Goal: Task Accomplishment & Management: Use online tool/utility

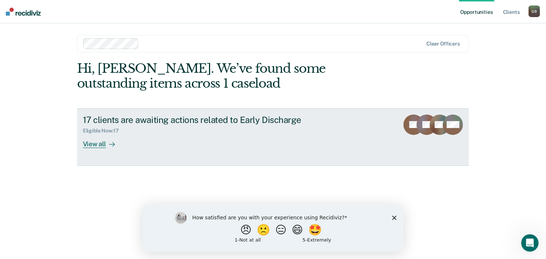
click at [93, 146] on div "View all" at bounding box center [103, 141] width 41 height 14
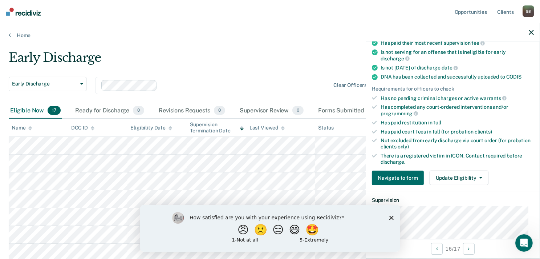
scroll to position [145, 0]
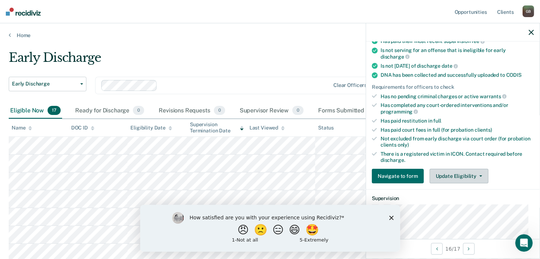
click at [460, 175] on button "Update Eligibility" at bounding box center [459, 176] width 59 height 15
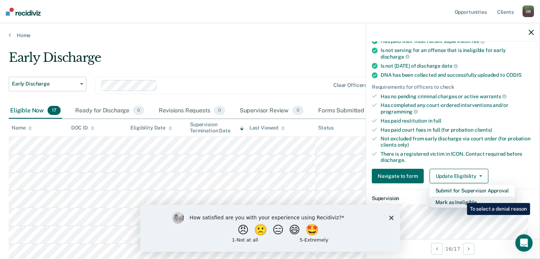
click at [462, 197] on button "Mark as Ineligible" at bounding box center [472, 202] width 85 height 12
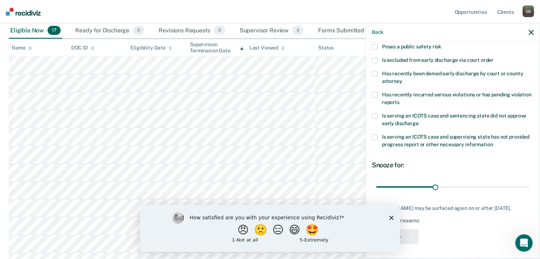
scroll to position [36, 0]
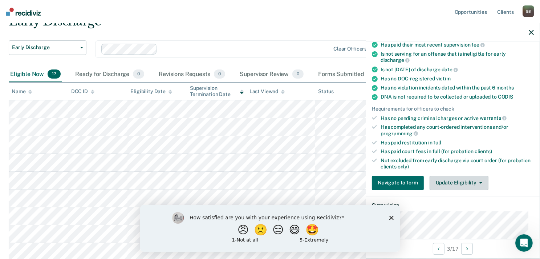
click at [456, 177] on button "Update Eligibility" at bounding box center [459, 183] width 59 height 15
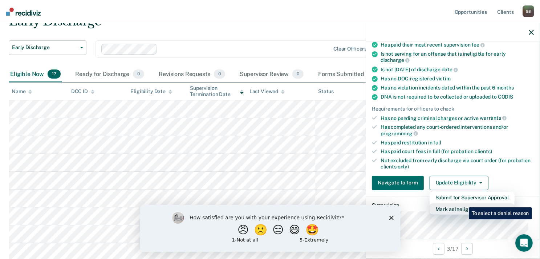
click at [464, 203] on button "Mark as Ineligible" at bounding box center [472, 209] width 85 height 12
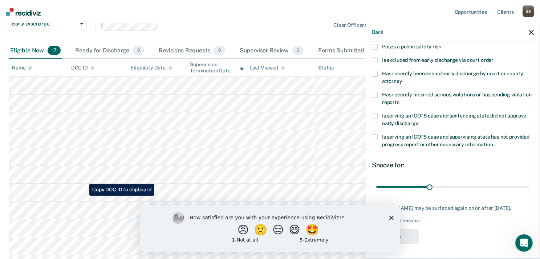
scroll to position [73, 0]
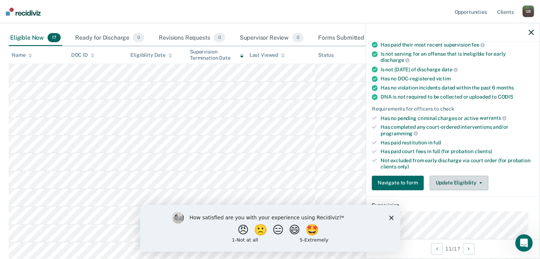
click at [467, 176] on button "Update Eligibility" at bounding box center [459, 183] width 59 height 15
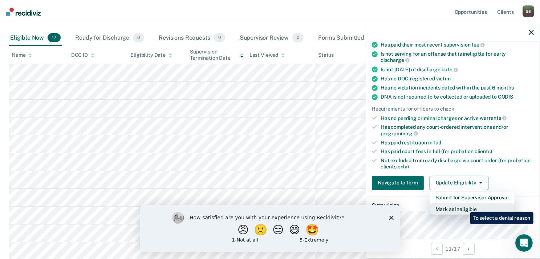
click at [465, 206] on button "Mark as Ineligible" at bounding box center [472, 209] width 85 height 12
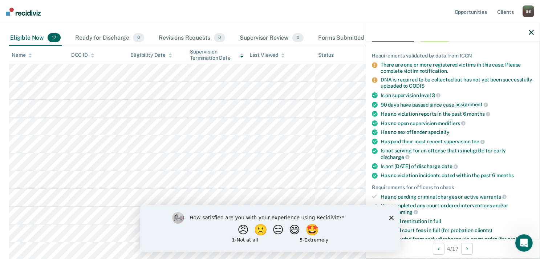
scroll to position [148, 0]
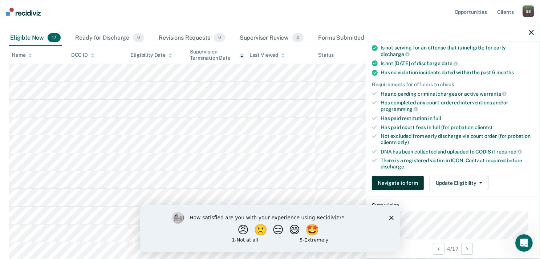
click at [411, 177] on button "Navigate to form" at bounding box center [398, 183] width 52 height 15
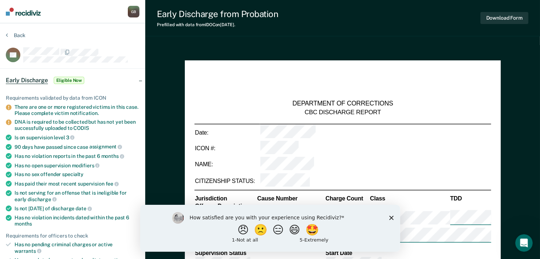
click at [52, 114] on div "There are one or more registered victims in this case. Please complete victim n…" at bounding box center [77, 110] width 125 height 12
click at [71, 79] on span "Eligible Now" at bounding box center [69, 80] width 31 height 7
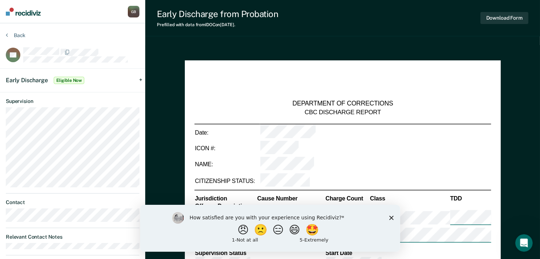
click at [60, 78] on span "Eligible Now" at bounding box center [69, 80] width 31 height 7
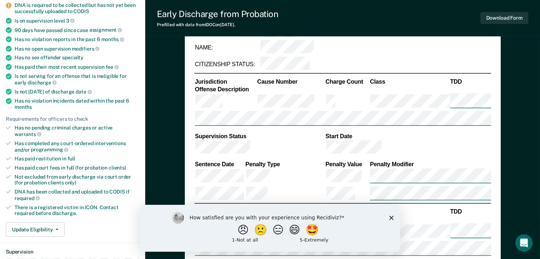
scroll to position [182, 0]
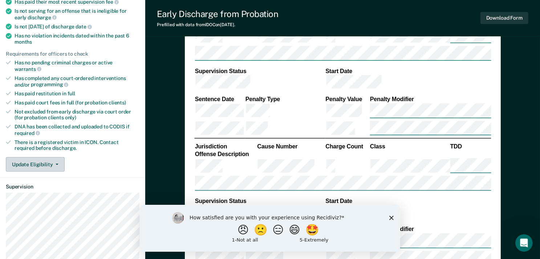
click at [45, 157] on button "Update Eligibility" at bounding box center [35, 164] width 59 height 15
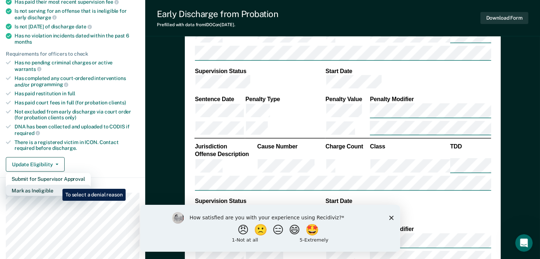
click at [57, 185] on button "Mark as Ineligible" at bounding box center [48, 191] width 85 height 12
type textarea "x"
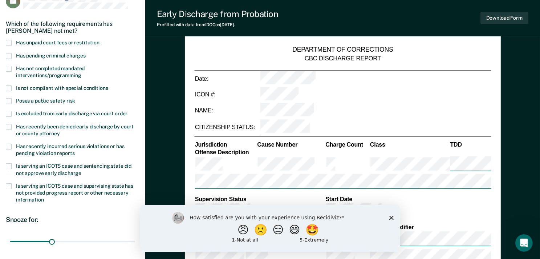
scroll to position [0, 0]
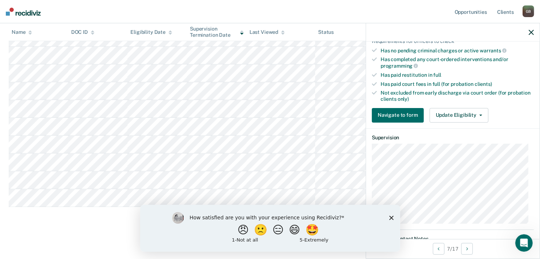
scroll to position [218, 0]
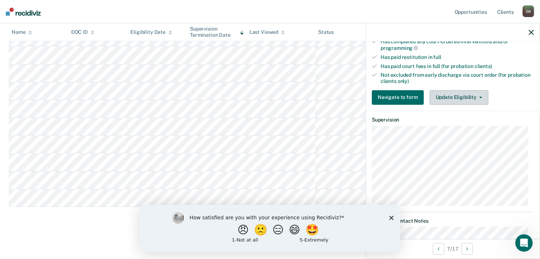
click at [442, 93] on button "Update Eligibility" at bounding box center [459, 97] width 59 height 15
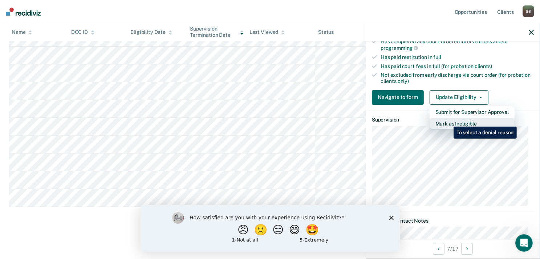
click at [448, 121] on button "Mark as Ineligible" at bounding box center [472, 124] width 85 height 12
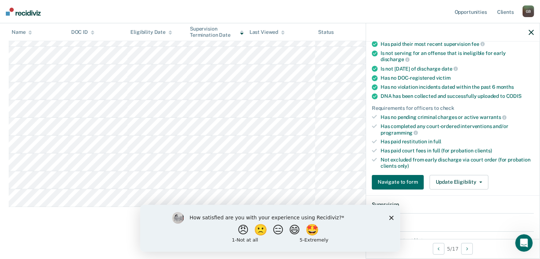
scroll to position [105, 0]
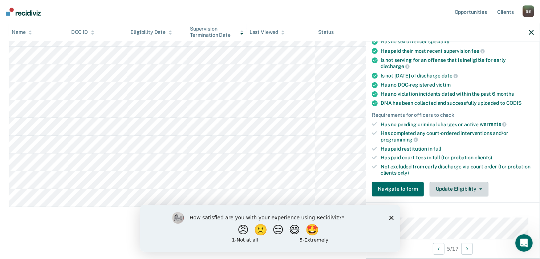
click at [458, 187] on button "Update Eligibility" at bounding box center [459, 189] width 59 height 15
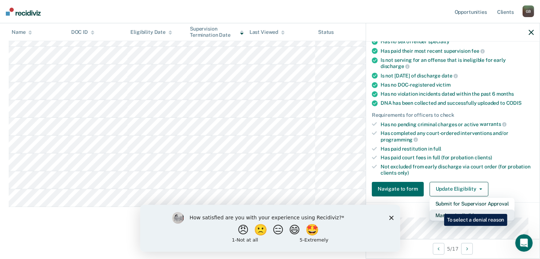
click at [439, 209] on button "Mark as Ineligible" at bounding box center [472, 215] width 85 height 12
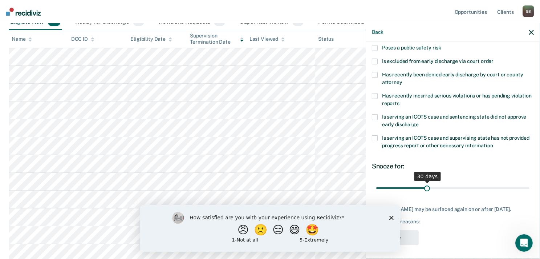
scroll to position [87, 0]
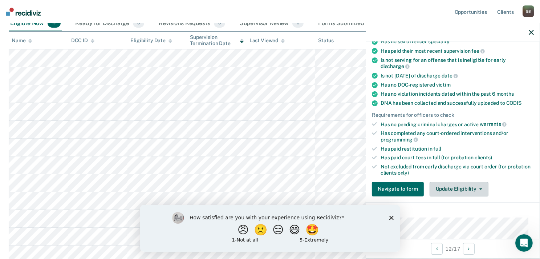
click at [467, 189] on button "Update Eligibility" at bounding box center [459, 189] width 59 height 15
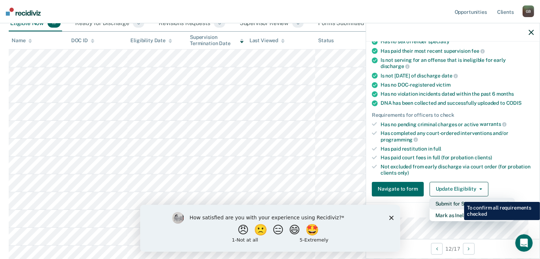
click at [459, 198] on button "Submit for Supervisor Approval" at bounding box center [472, 204] width 85 height 12
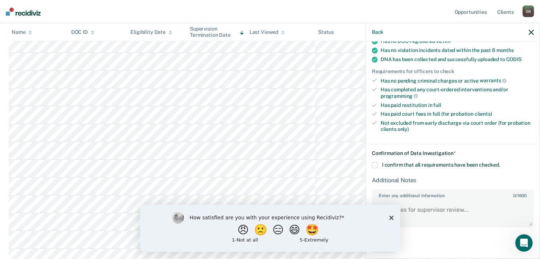
scroll to position [154, 0]
click at [393, 215] on icon "Close survey" at bounding box center [391, 217] width 4 height 4
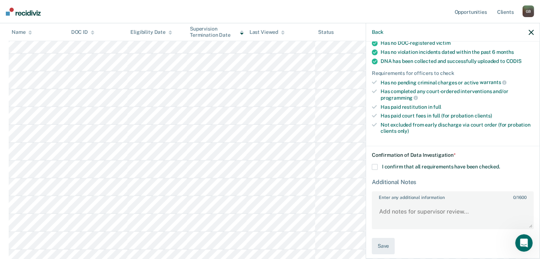
scroll to position [149, 0]
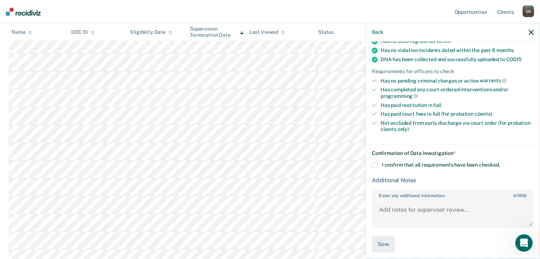
click at [516, 193] on span "0 / 1600" at bounding box center [520, 195] width 13 height 5
click at [516, 200] on textarea "Enter any additional information 0 / 1600" at bounding box center [453, 213] width 161 height 27
click at [471, 138] on div "Requirements validated by data from ICON Is on supervision level 2 90 days have…" at bounding box center [453, 40] width 174 height 207
click at [532, 32] on icon "button" at bounding box center [531, 32] width 5 height 5
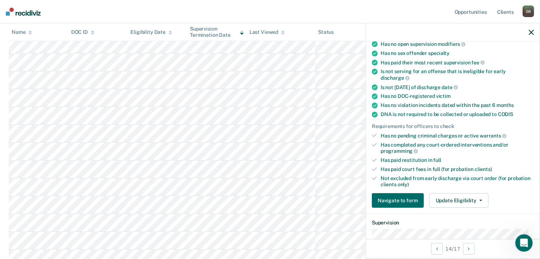
scroll to position [145, 0]
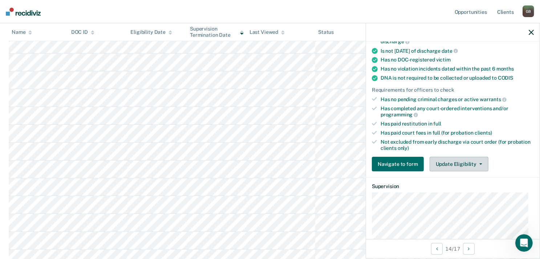
click at [459, 165] on button "Update Eligibility" at bounding box center [459, 164] width 59 height 15
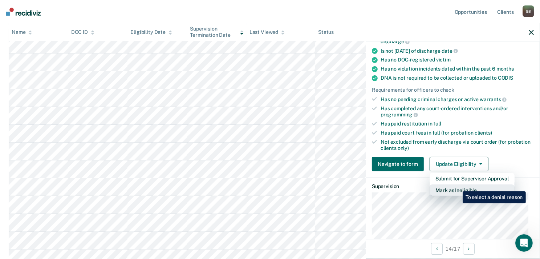
click at [457, 186] on button "Mark as Ineligible" at bounding box center [472, 190] width 85 height 12
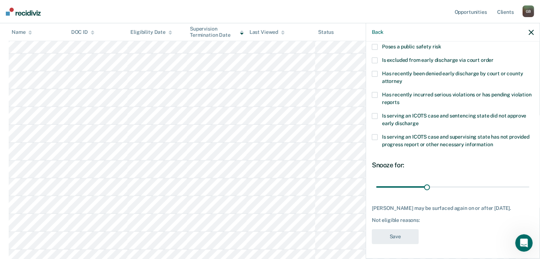
scroll to position [112, 0]
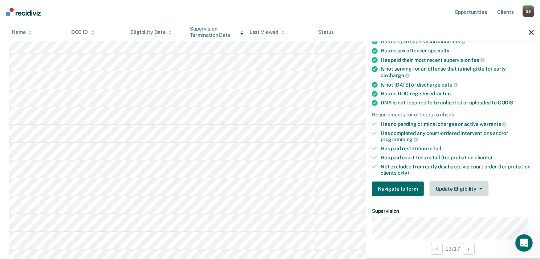
click at [464, 181] on button "Update Eligibility" at bounding box center [459, 188] width 59 height 15
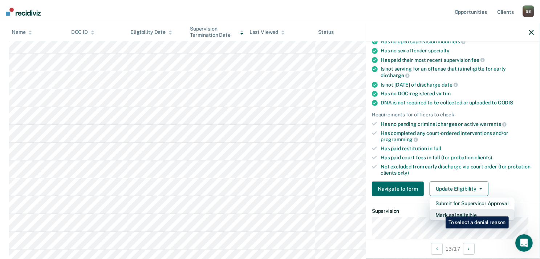
click at [440, 211] on button "Mark as Ineligible" at bounding box center [472, 215] width 85 height 12
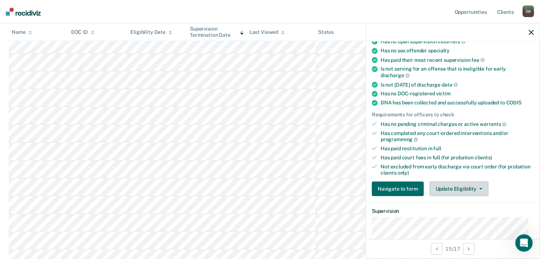
click at [481, 181] on button "Update Eligibility" at bounding box center [459, 188] width 59 height 15
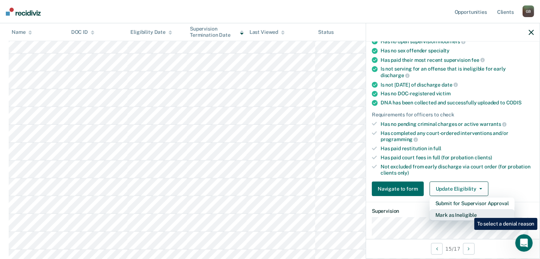
click at [469, 212] on button "Mark as Ineligible" at bounding box center [472, 215] width 85 height 12
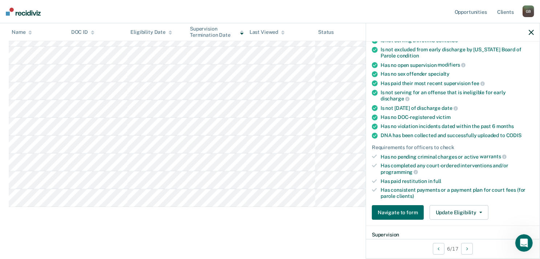
scroll to position [105, 0]
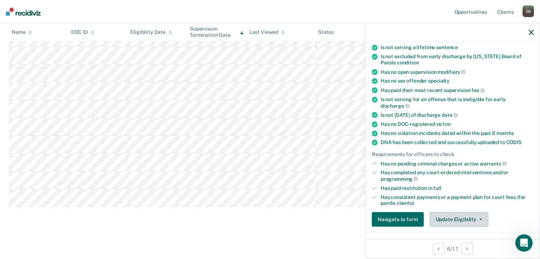
click at [464, 217] on button "Update Eligibility" at bounding box center [459, 219] width 59 height 15
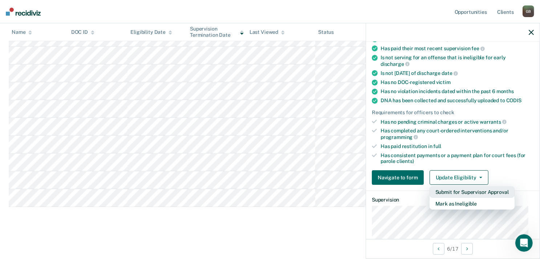
scroll to position [178, 0]
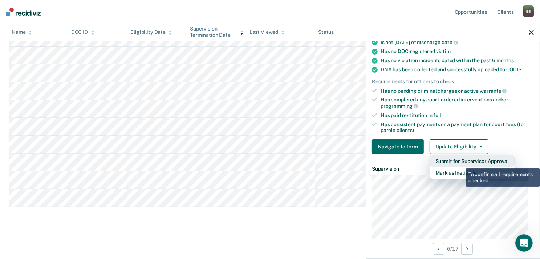
click at [460, 163] on button "Submit for Supervisor Approval" at bounding box center [472, 161] width 85 height 12
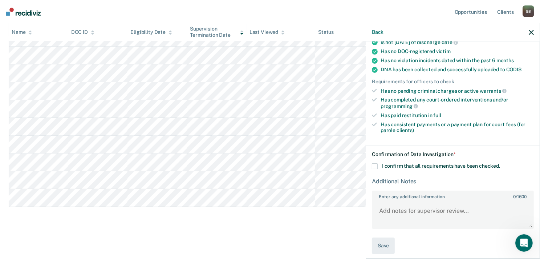
click at [532, 30] on icon "button" at bounding box center [531, 32] width 5 height 5
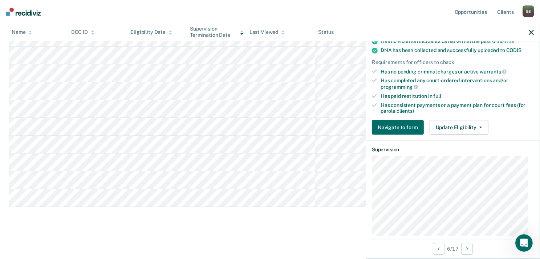
scroll to position [250, 0]
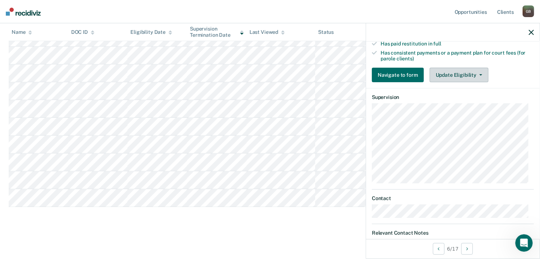
click at [460, 72] on button "Update Eligibility" at bounding box center [459, 75] width 59 height 15
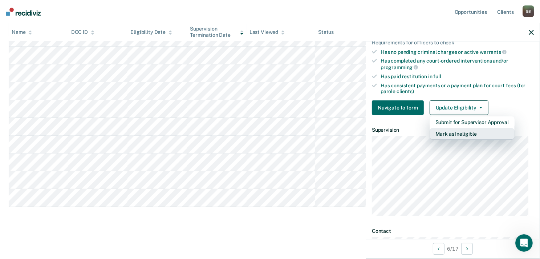
scroll to position [214, 0]
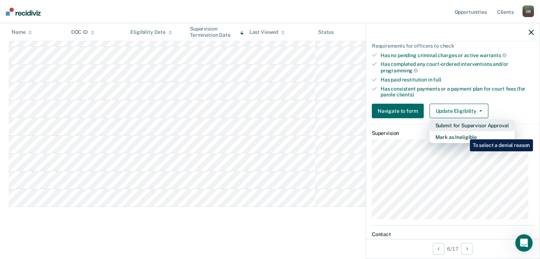
click at [465, 134] on div "Submit for Supervisor Approval [PERSON_NAME] as Ineligible" at bounding box center [472, 131] width 85 height 23
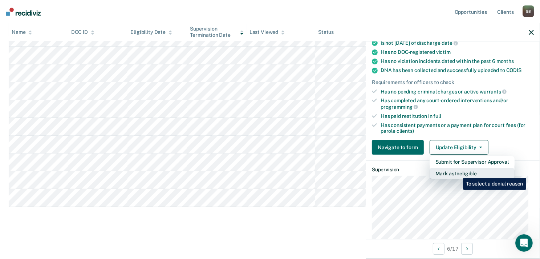
click at [458, 172] on button "Mark as Ineligible" at bounding box center [472, 174] width 85 height 12
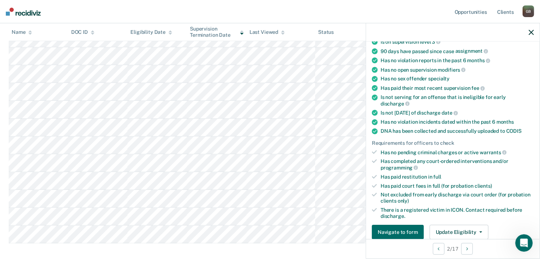
scroll to position [178, 0]
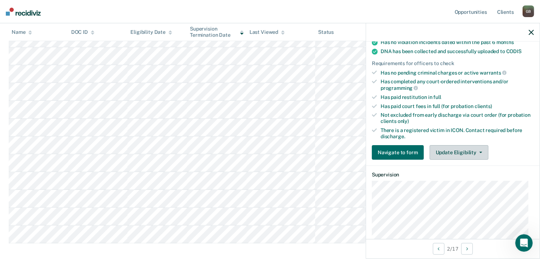
click at [463, 149] on button "Update Eligibility" at bounding box center [459, 152] width 59 height 15
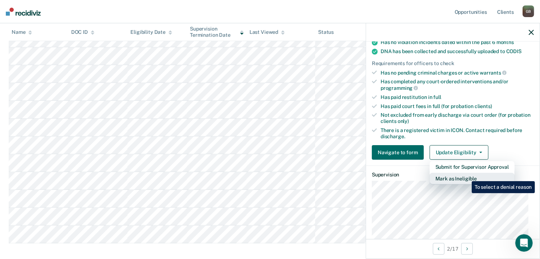
click at [467, 176] on button "Mark as Ineligible" at bounding box center [472, 179] width 85 height 12
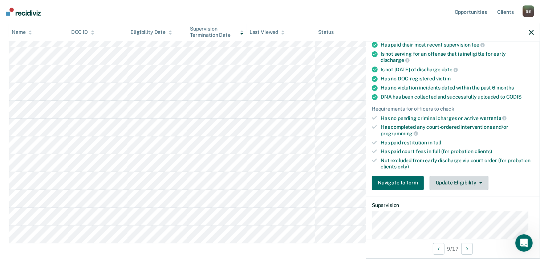
click at [455, 182] on button "Update Eligibility" at bounding box center [459, 183] width 59 height 15
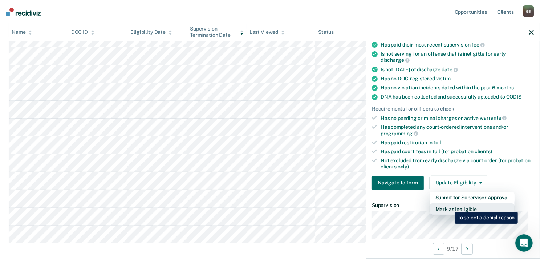
click at [450, 206] on button "Mark as Ineligible" at bounding box center [472, 209] width 85 height 12
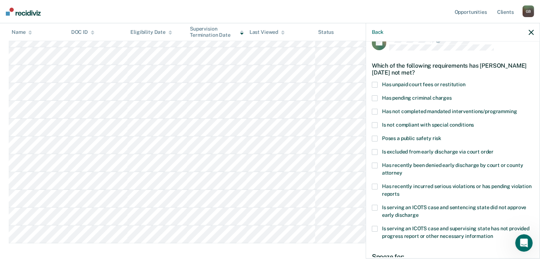
scroll to position [3, 0]
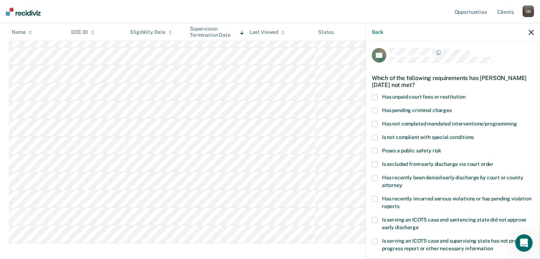
click at [375, 97] on span at bounding box center [375, 97] width 6 height 6
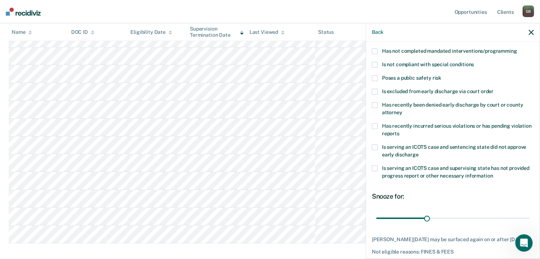
scroll to position [112, 0]
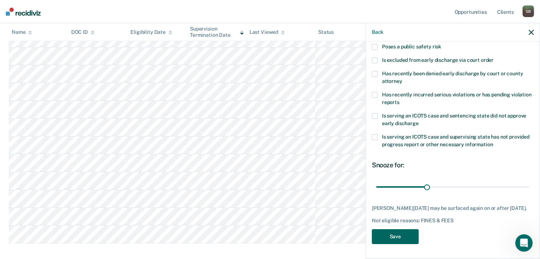
click at [393, 234] on button "Save" at bounding box center [395, 236] width 47 height 15
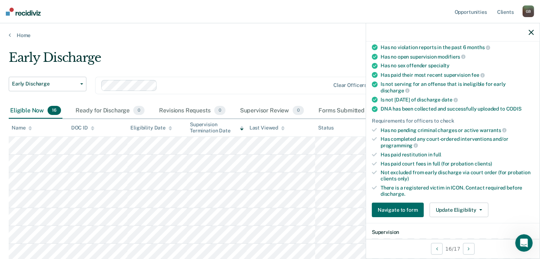
scroll to position [142, 0]
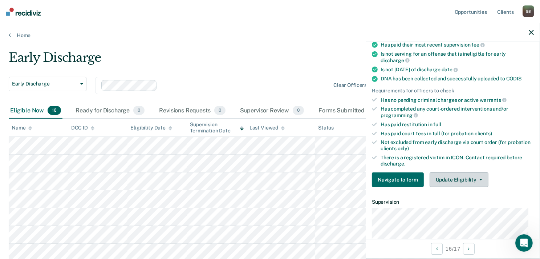
click at [471, 179] on button "Update Eligibility" at bounding box center [459, 179] width 59 height 15
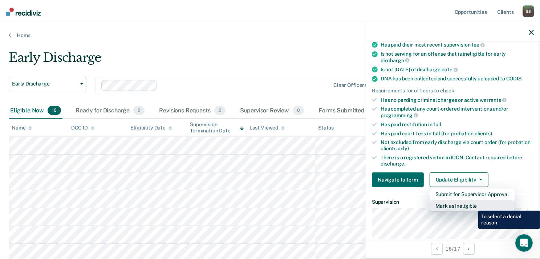
click at [473, 205] on button "Mark as Ineligible" at bounding box center [472, 206] width 85 height 12
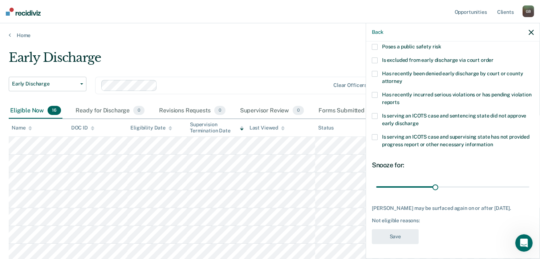
scroll to position [112, 0]
click at [376, 92] on span at bounding box center [375, 95] width 6 height 6
click at [398, 234] on button "Save" at bounding box center [395, 236] width 47 height 15
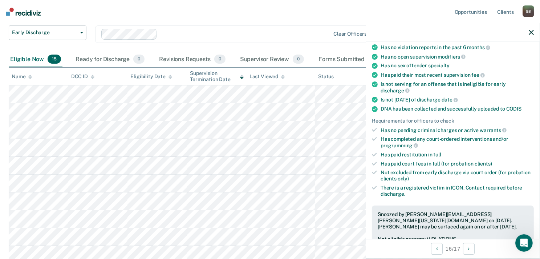
scroll to position [81, 0]
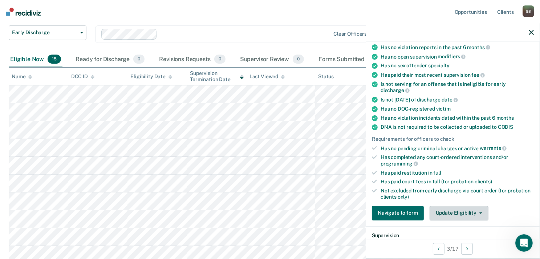
click at [470, 206] on button "Update Eligibility" at bounding box center [459, 213] width 59 height 15
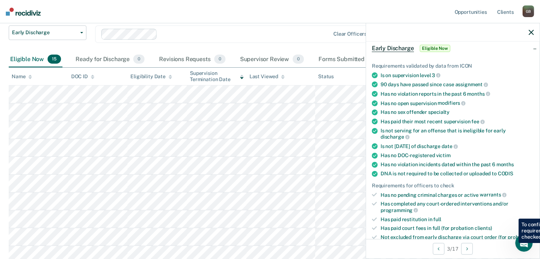
scroll to position [0, 0]
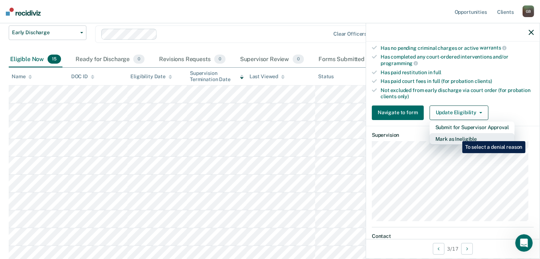
click at [457, 136] on button "Mark as Ineligible" at bounding box center [472, 139] width 85 height 12
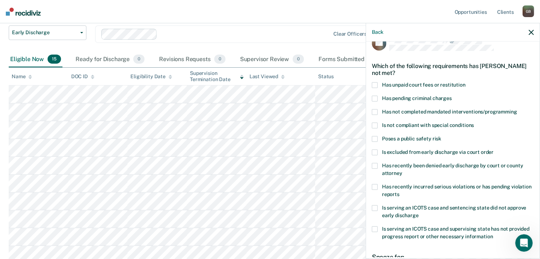
scroll to position [3, 0]
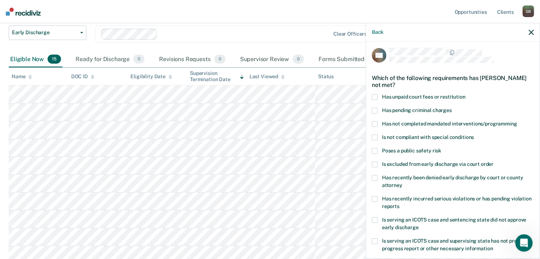
click at [377, 98] on span at bounding box center [375, 97] width 6 height 6
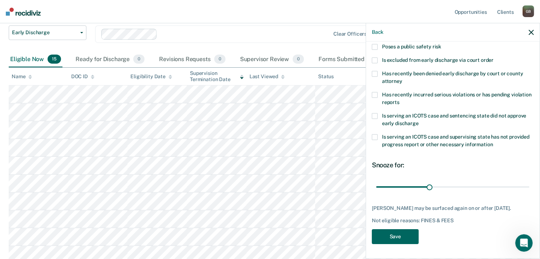
click at [406, 233] on button "Save" at bounding box center [395, 236] width 47 height 15
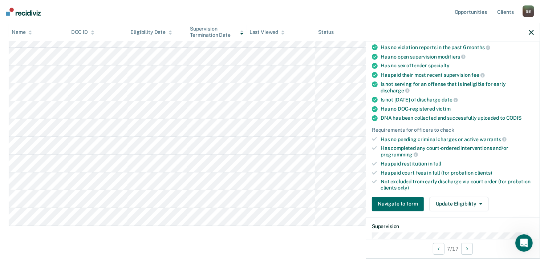
scroll to position [142, 0]
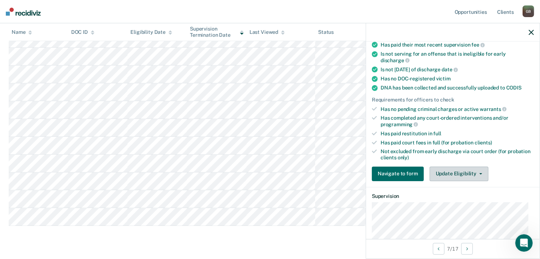
click at [463, 173] on button "Update Eligibility" at bounding box center [459, 173] width 59 height 15
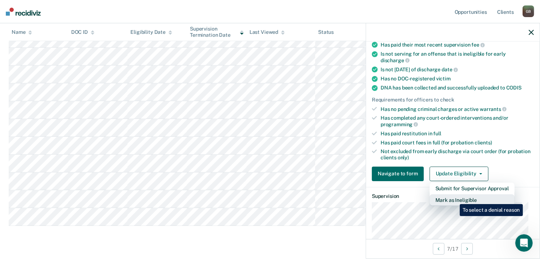
click at [455, 198] on button "Mark as Ineligible" at bounding box center [472, 200] width 85 height 12
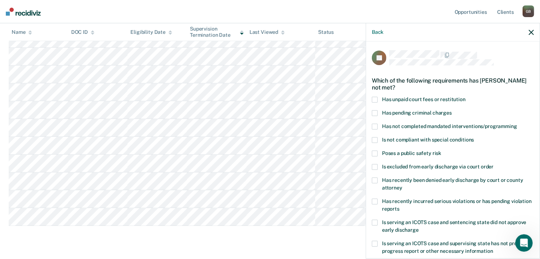
scroll to position [0, 0]
click at [375, 98] on span at bounding box center [375, 100] width 6 height 6
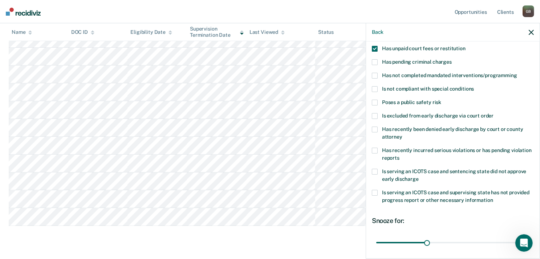
scroll to position [73, 0]
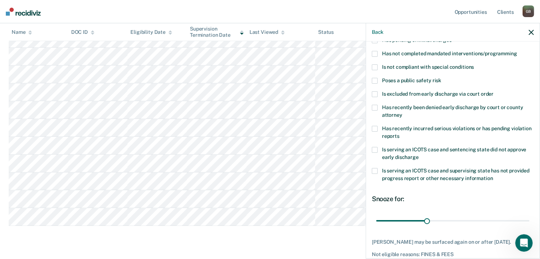
click at [374, 92] on span at bounding box center [375, 94] width 6 height 6
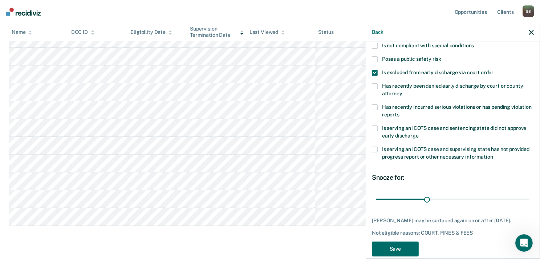
scroll to position [112, 0]
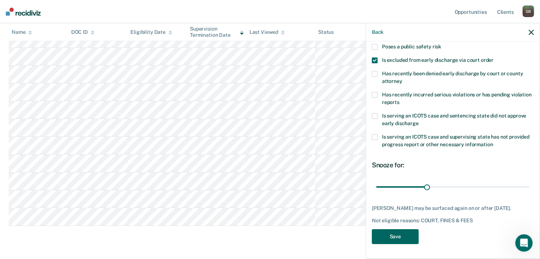
click at [399, 232] on button "Save" at bounding box center [395, 236] width 47 height 15
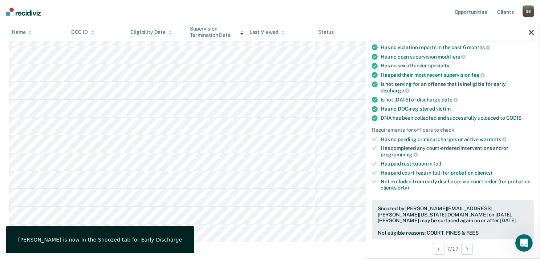
scroll to position [81, 0]
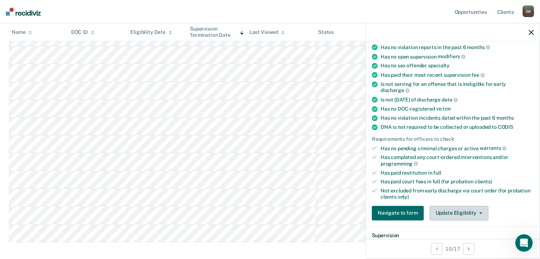
click at [458, 212] on button "Update Eligibility" at bounding box center [459, 213] width 59 height 15
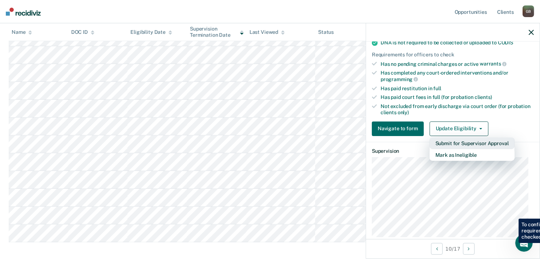
scroll to position [242, 0]
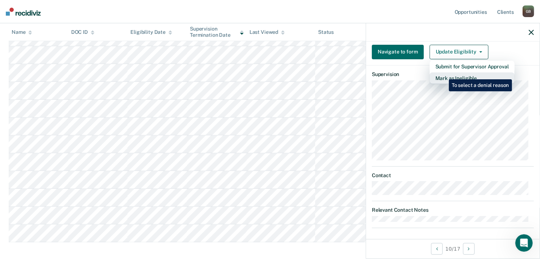
click at [444, 74] on button "Mark as Ineligible" at bounding box center [472, 78] width 85 height 12
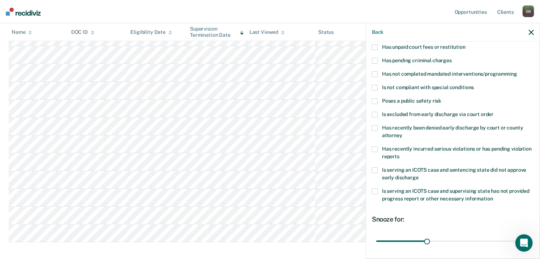
scroll to position [0, 0]
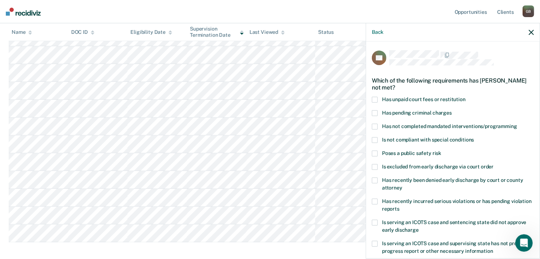
click at [378, 100] on span at bounding box center [375, 100] width 6 height 6
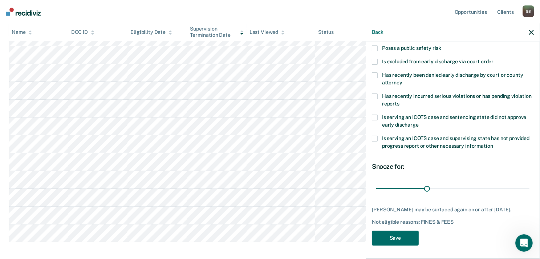
scroll to position [112, 0]
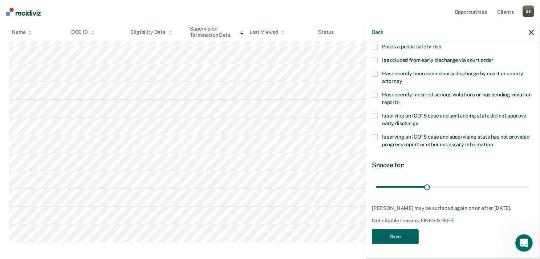
click at [392, 242] on button "Save" at bounding box center [395, 236] width 47 height 15
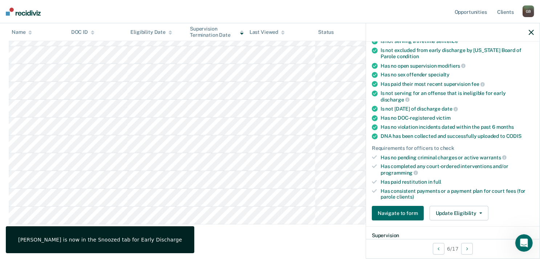
scroll to position [151, 0]
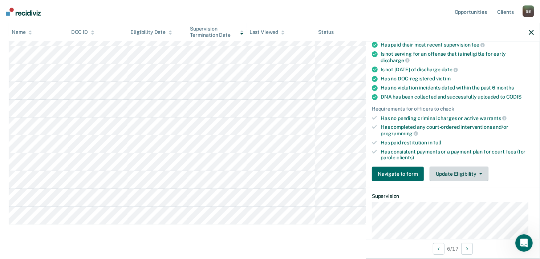
click at [472, 169] on button "Update Eligibility" at bounding box center [459, 173] width 59 height 15
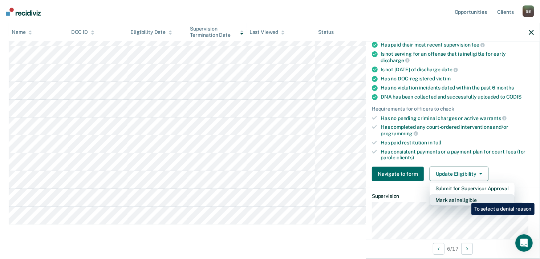
click at [466, 197] on button "Mark as Ineligible" at bounding box center [472, 200] width 85 height 12
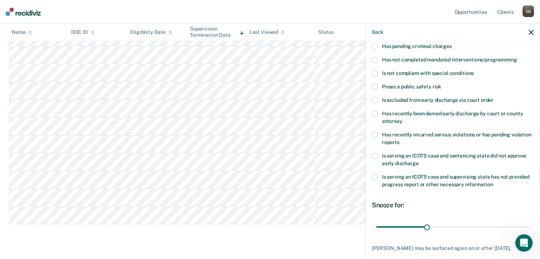
scroll to position [0, 0]
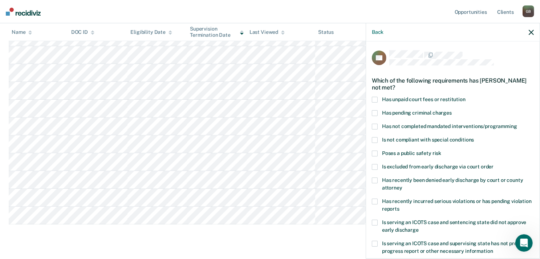
click at [481, 166] on span "Is excluded from early discharge via court order" at bounding box center [438, 167] width 112 height 6
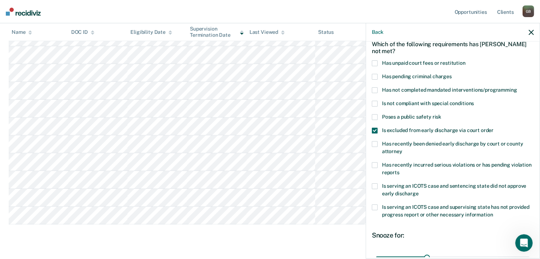
scroll to position [73, 0]
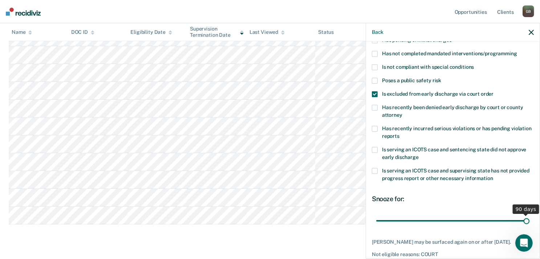
drag, startPoint x: 427, startPoint y: 220, endPoint x: 524, endPoint y: 211, distance: 97.1
type input "90"
click at [524, 214] on input "range" at bounding box center [453, 220] width 153 height 13
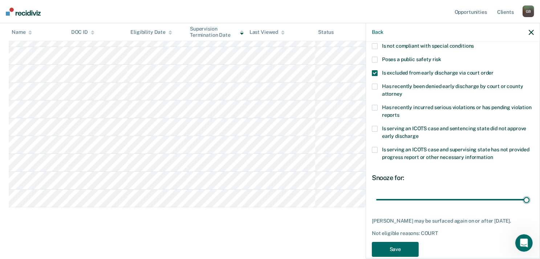
scroll to position [105, 0]
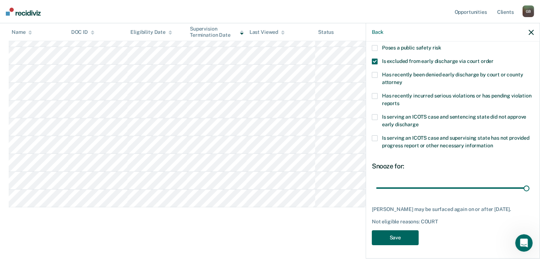
click at [403, 234] on button "Save" at bounding box center [395, 237] width 47 height 15
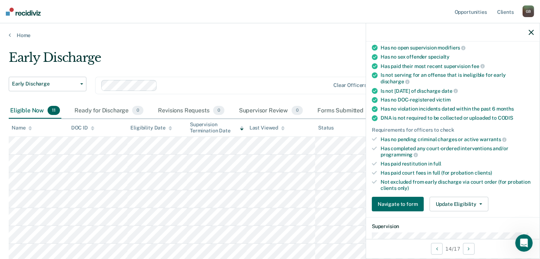
scroll to position [81, 0]
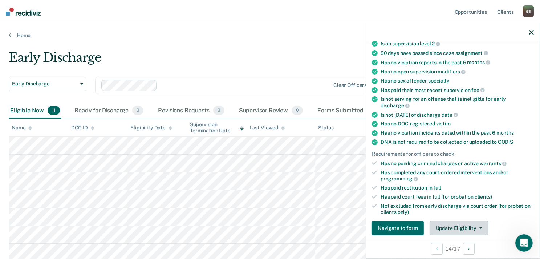
click at [471, 225] on button "Update Eligibility" at bounding box center [459, 228] width 59 height 15
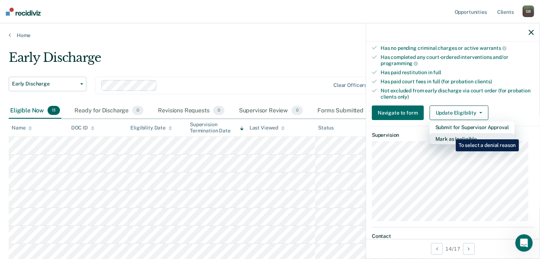
click at [451, 133] on button "Mark as Ineligible" at bounding box center [472, 139] width 85 height 12
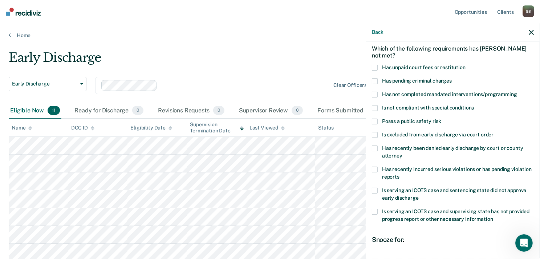
scroll to position [0, 0]
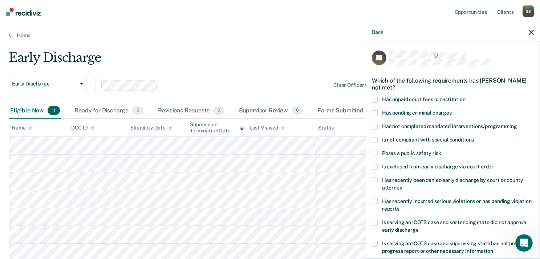
click at [378, 100] on span at bounding box center [375, 100] width 6 height 6
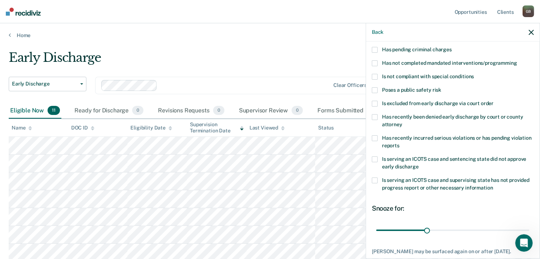
scroll to position [112, 0]
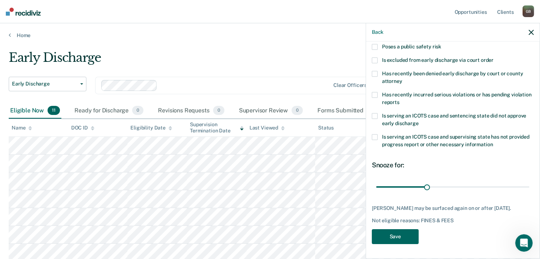
click at [394, 235] on button "Save" at bounding box center [395, 236] width 47 height 15
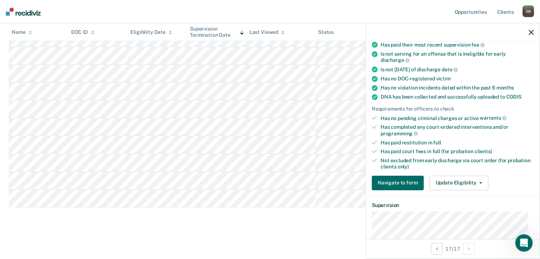
scroll to position [96, 0]
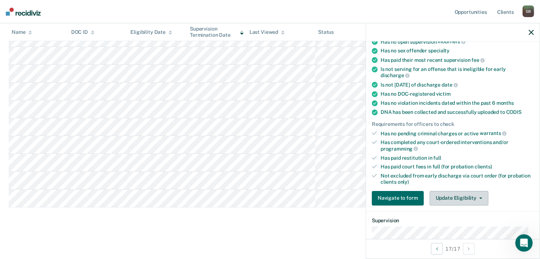
click at [483, 195] on button "Update Eligibility" at bounding box center [459, 198] width 59 height 15
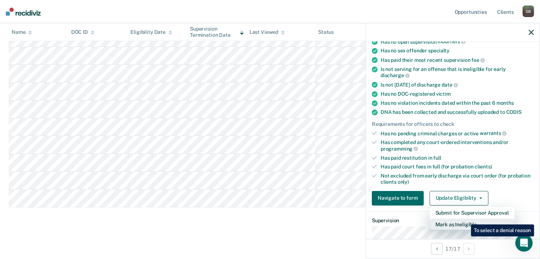
click at [466, 219] on button "Mark as Ineligible" at bounding box center [472, 224] width 85 height 12
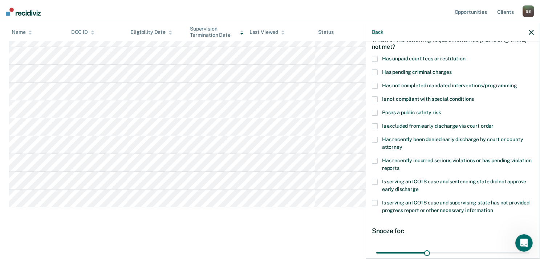
scroll to position [24, 0]
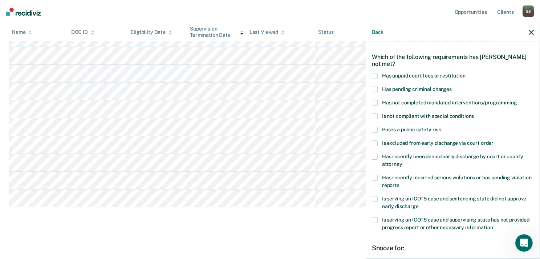
click at [377, 74] on span at bounding box center [375, 76] width 6 height 6
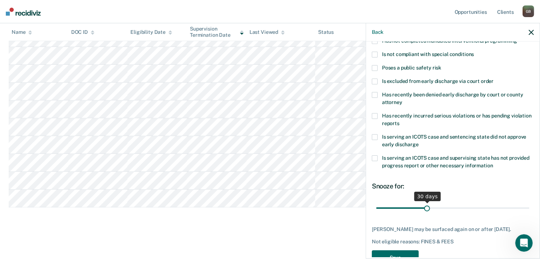
scroll to position [112, 0]
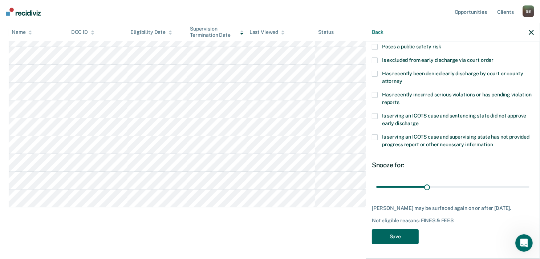
click at [391, 235] on button "Save" at bounding box center [395, 236] width 47 height 15
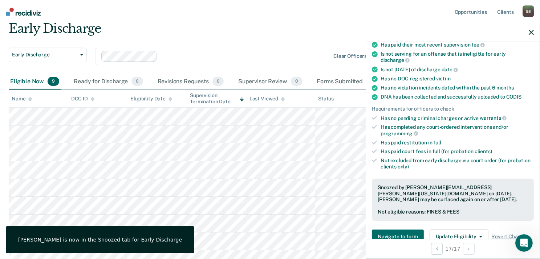
scroll to position [36, 0]
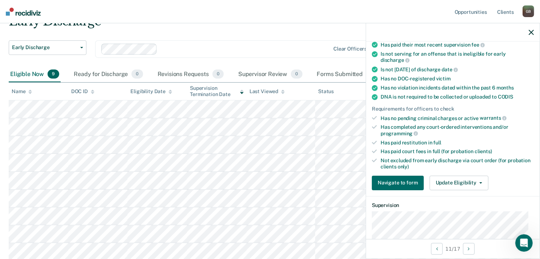
click at [470, 188] on div "Requirements validated by data from ICON Is on supervision level 2 90 days have…" at bounding box center [453, 85] width 174 height 221
click at [468, 182] on button "Update Eligibility" at bounding box center [459, 183] width 59 height 15
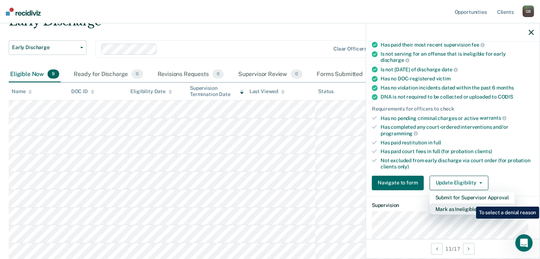
click at [471, 203] on button "Mark as Ineligible" at bounding box center [472, 209] width 85 height 12
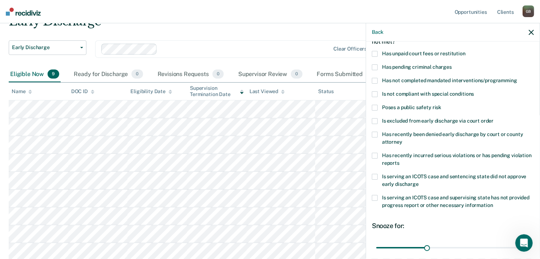
scroll to position [0, 0]
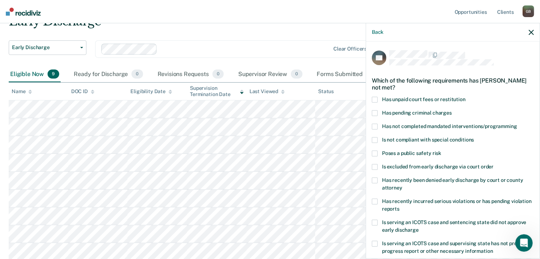
click at [375, 97] on span at bounding box center [375, 100] width 6 height 6
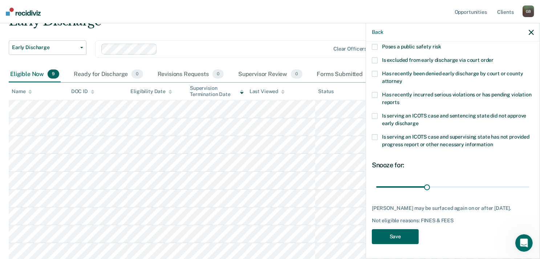
click at [407, 234] on button "Save" at bounding box center [395, 236] width 47 height 15
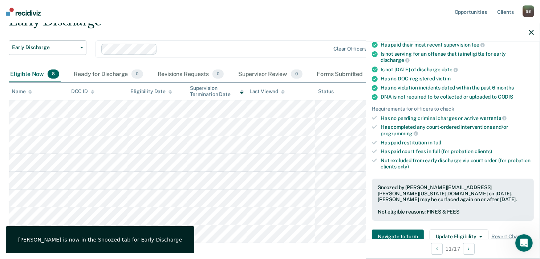
scroll to position [142, 0]
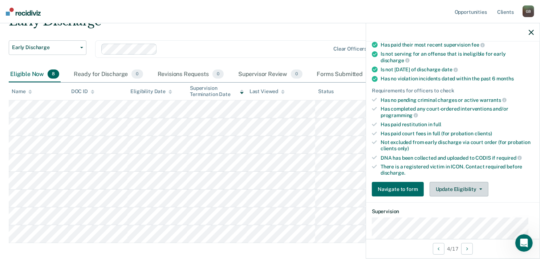
click at [452, 185] on button "Update Eligibility" at bounding box center [459, 189] width 59 height 15
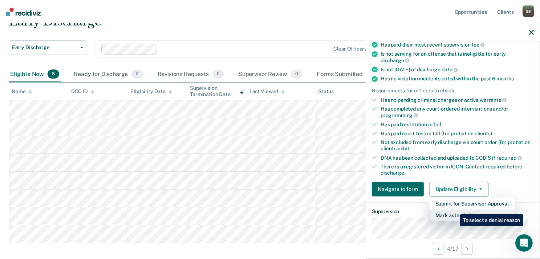
click at [455, 209] on button "Mark as Ineligible" at bounding box center [472, 215] width 85 height 12
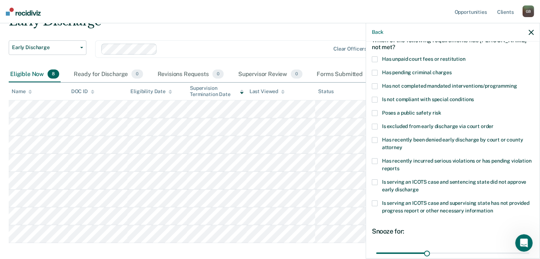
scroll to position [39, 0]
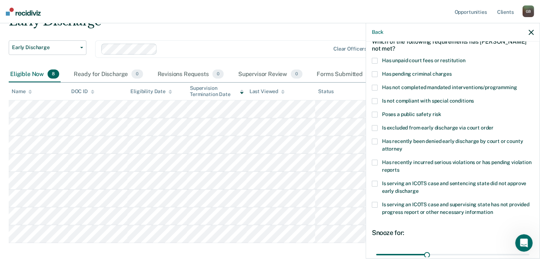
click at [377, 61] on span at bounding box center [375, 61] width 6 height 6
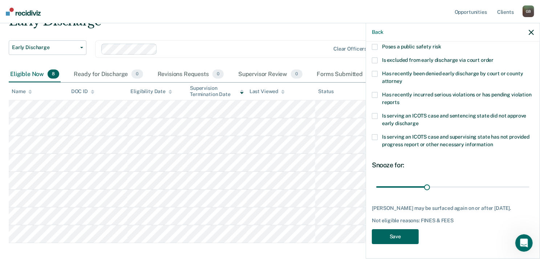
click at [393, 237] on button "Save" at bounding box center [395, 236] width 47 height 15
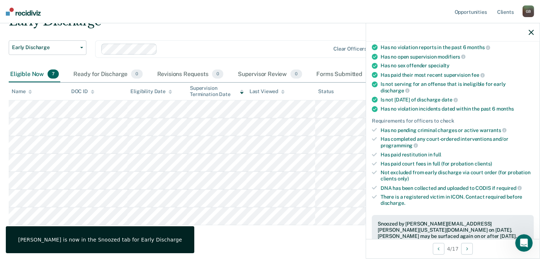
scroll to position [96, 0]
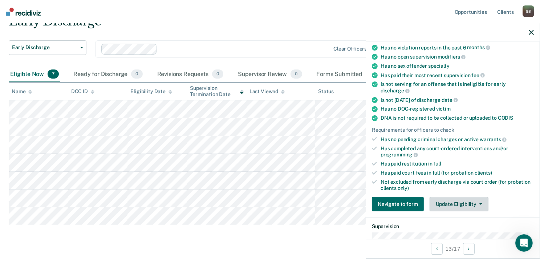
click at [462, 199] on button "Update Eligibility" at bounding box center [459, 204] width 59 height 15
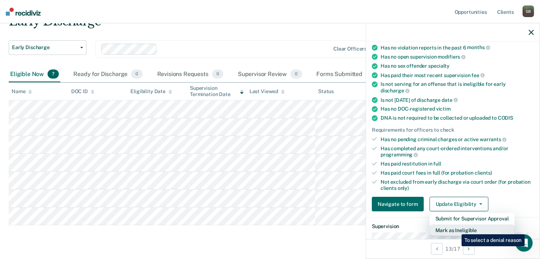
click at [456, 229] on button "Mark as Ineligible" at bounding box center [472, 230] width 85 height 12
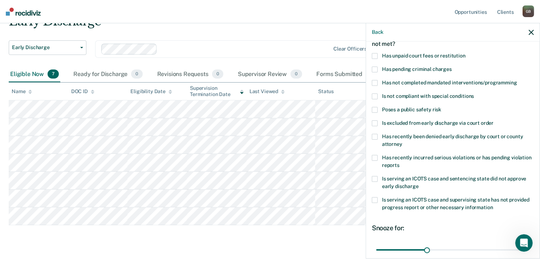
scroll to position [0, 0]
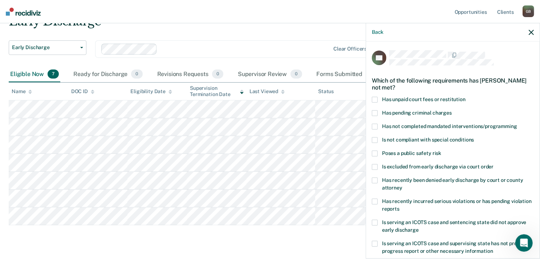
click at [376, 100] on span at bounding box center [375, 100] width 6 height 6
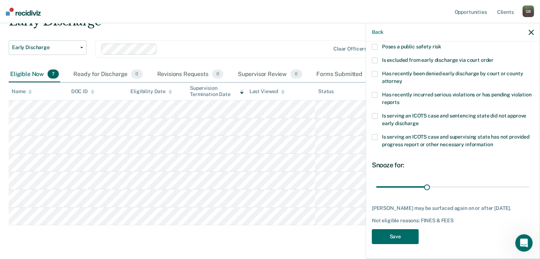
scroll to position [112, 0]
drag, startPoint x: 426, startPoint y: 180, endPoint x: 486, endPoint y: 183, distance: 60.0
type input "67"
click at [486, 183] on input "range" at bounding box center [453, 187] width 153 height 13
click at [383, 234] on button "Save" at bounding box center [395, 236] width 47 height 15
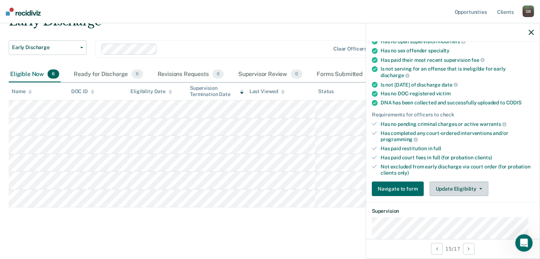
click at [451, 186] on button "Update Eligibility" at bounding box center [459, 188] width 59 height 15
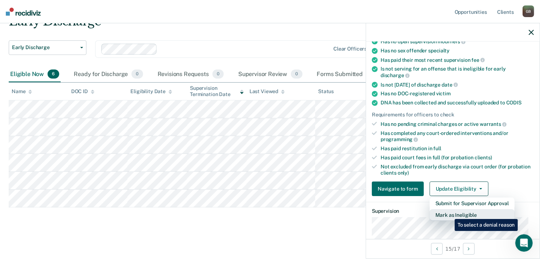
click at [450, 213] on button "Mark as Ineligible" at bounding box center [472, 215] width 85 height 12
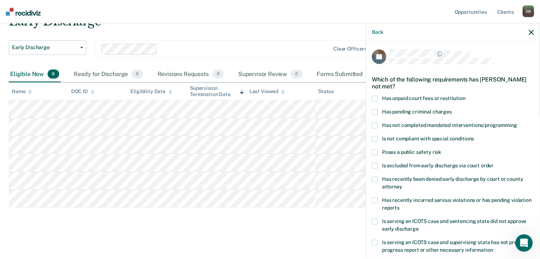
scroll to position [0, 0]
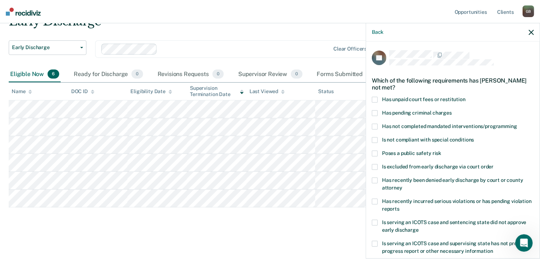
click at [377, 98] on span at bounding box center [375, 100] width 6 height 6
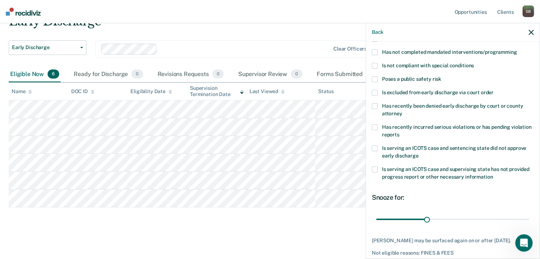
scroll to position [112, 0]
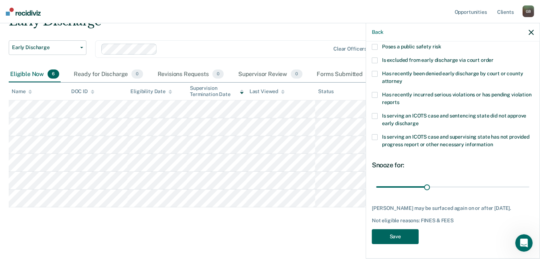
click at [402, 241] on button "Save" at bounding box center [395, 236] width 47 height 15
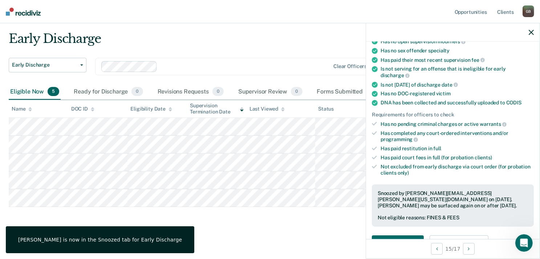
scroll to position [96, 0]
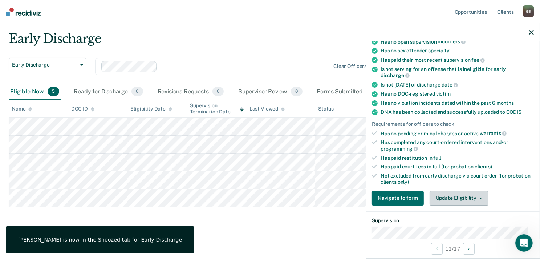
click at [462, 195] on button "Update Eligibility" at bounding box center [459, 198] width 59 height 15
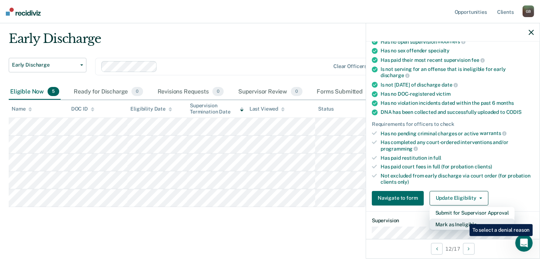
click at [464, 218] on button "Mark as Ineligible" at bounding box center [472, 224] width 85 height 12
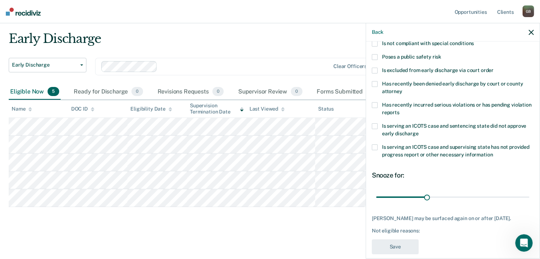
scroll to position [0, 0]
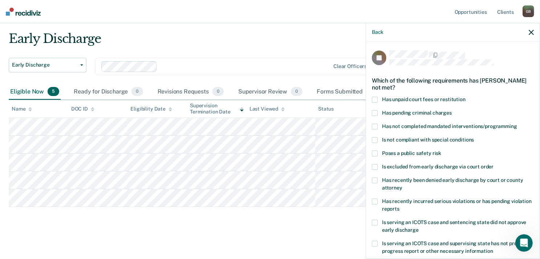
click at [377, 99] on span at bounding box center [375, 100] width 6 height 6
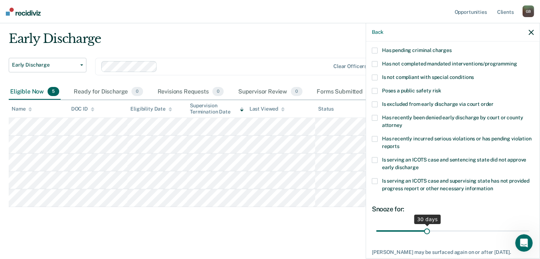
scroll to position [112, 0]
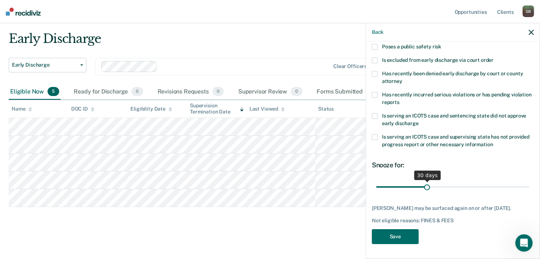
click at [426, 171] on div "30 days" at bounding box center [428, 174] width 27 height 9
drag, startPoint x: 427, startPoint y: 180, endPoint x: 533, endPoint y: 192, distance: 106.4
type input "90"
click at [530, 192] on input "range" at bounding box center [453, 187] width 153 height 13
click at [406, 234] on button "Save" at bounding box center [395, 236] width 47 height 15
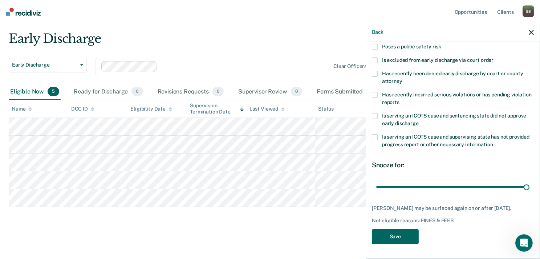
scroll to position [1, 0]
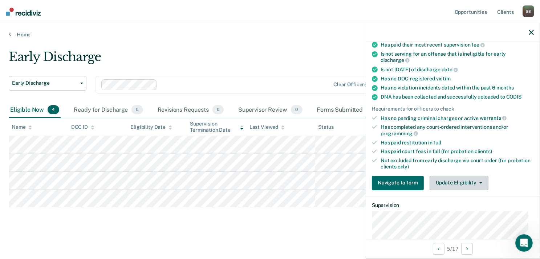
click at [467, 184] on button "Update Eligibility" at bounding box center [459, 183] width 59 height 15
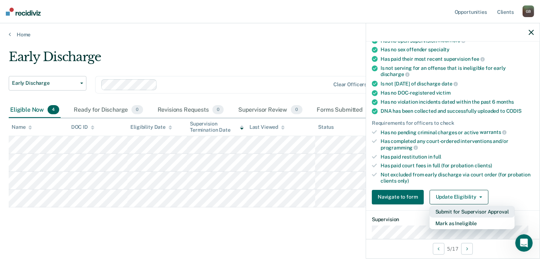
scroll to position [218, 0]
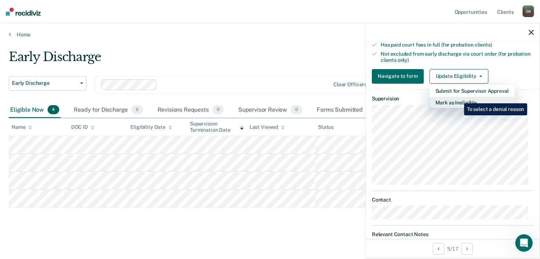
click at [459, 98] on button "Mark as Ineligible" at bounding box center [472, 103] width 85 height 12
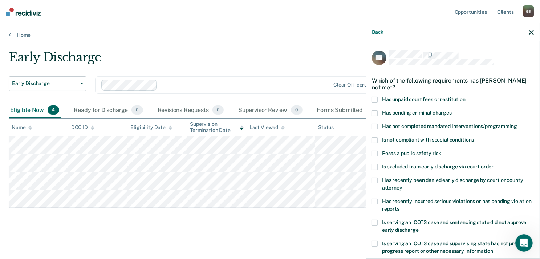
scroll to position [0, 0]
drag, startPoint x: 374, startPoint y: 164, endPoint x: 382, endPoint y: 169, distance: 9.5
click at [374, 164] on span at bounding box center [375, 167] width 6 height 6
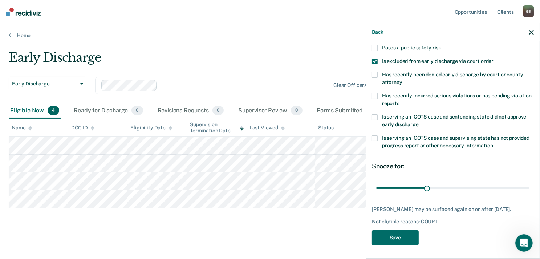
scroll to position [1, 0]
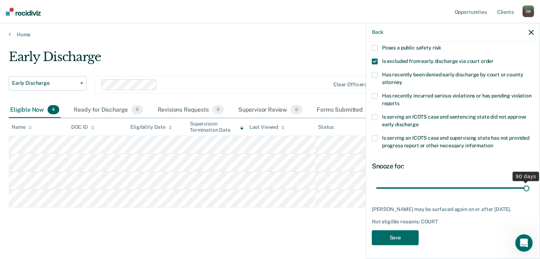
drag, startPoint x: 427, startPoint y: 186, endPoint x: 549, endPoint y: 182, distance: 122.2
type input "90"
click at [530, 182] on input "range" at bounding box center [453, 188] width 153 height 13
click at [410, 239] on button "Save" at bounding box center [395, 237] width 47 height 15
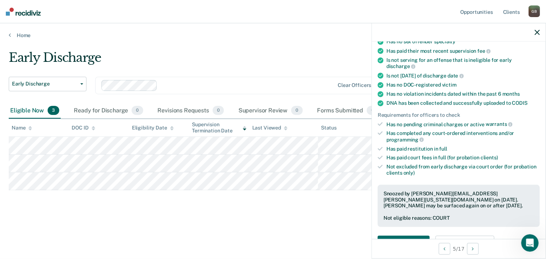
scroll to position [136, 0]
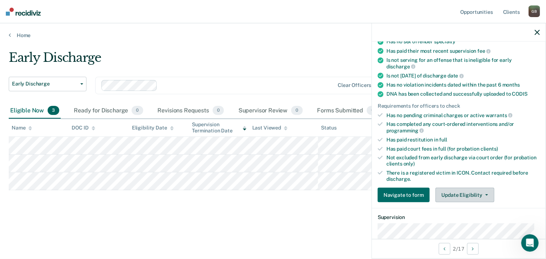
click at [474, 193] on button "Update Eligibility" at bounding box center [464, 195] width 59 height 15
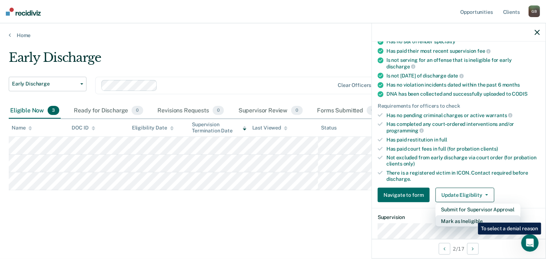
click at [472, 217] on button "Mark as Ineligible" at bounding box center [477, 221] width 85 height 12
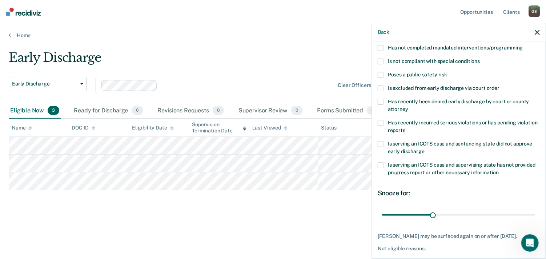
scroll to position [39, 0]
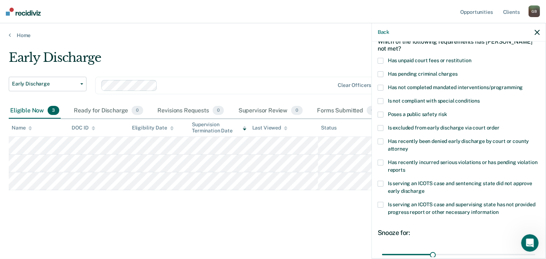
click at [381, 126] on span at bounding box center [381, 128] width 6 height 6
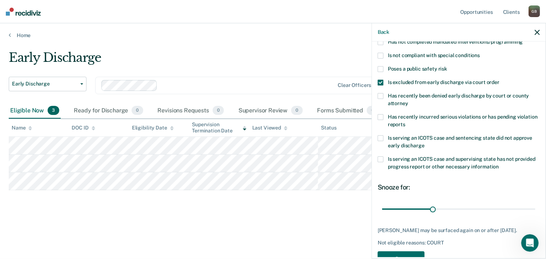
scroll to position [112, 0]
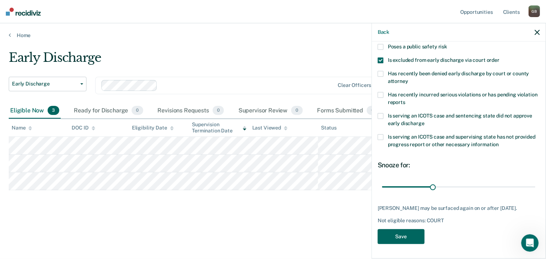
click at [395, 234] on button "Save" at bounding box center [401, 236] width 47 height 15
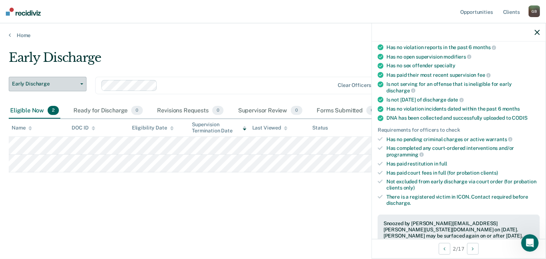
click at [77, 85] on span "Early Discharge" at bounding box center [44, 84] width 65 height 6
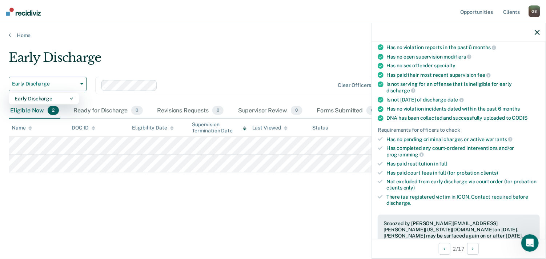
click at [135, 65] on div "Early Discharge" at bounding box center [214, 60] width 410 height 21
